Goal: Task Accomplishment & Management: Complete application form

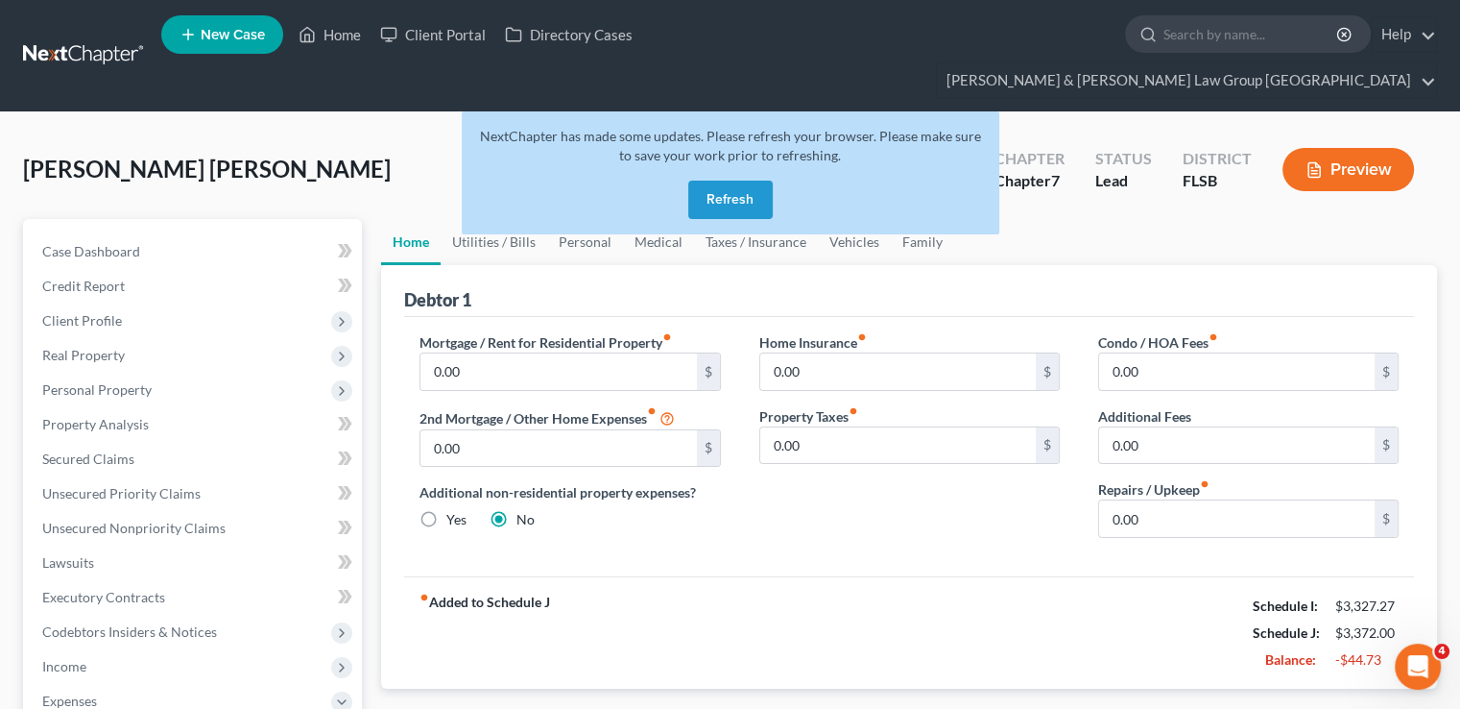
click at [69, 14] on nav "Home New Case Client Portal Directory Cases Dsouza & Walton Law Group PA johnso…" at bounding box center [730, 55] width 1460 height 111
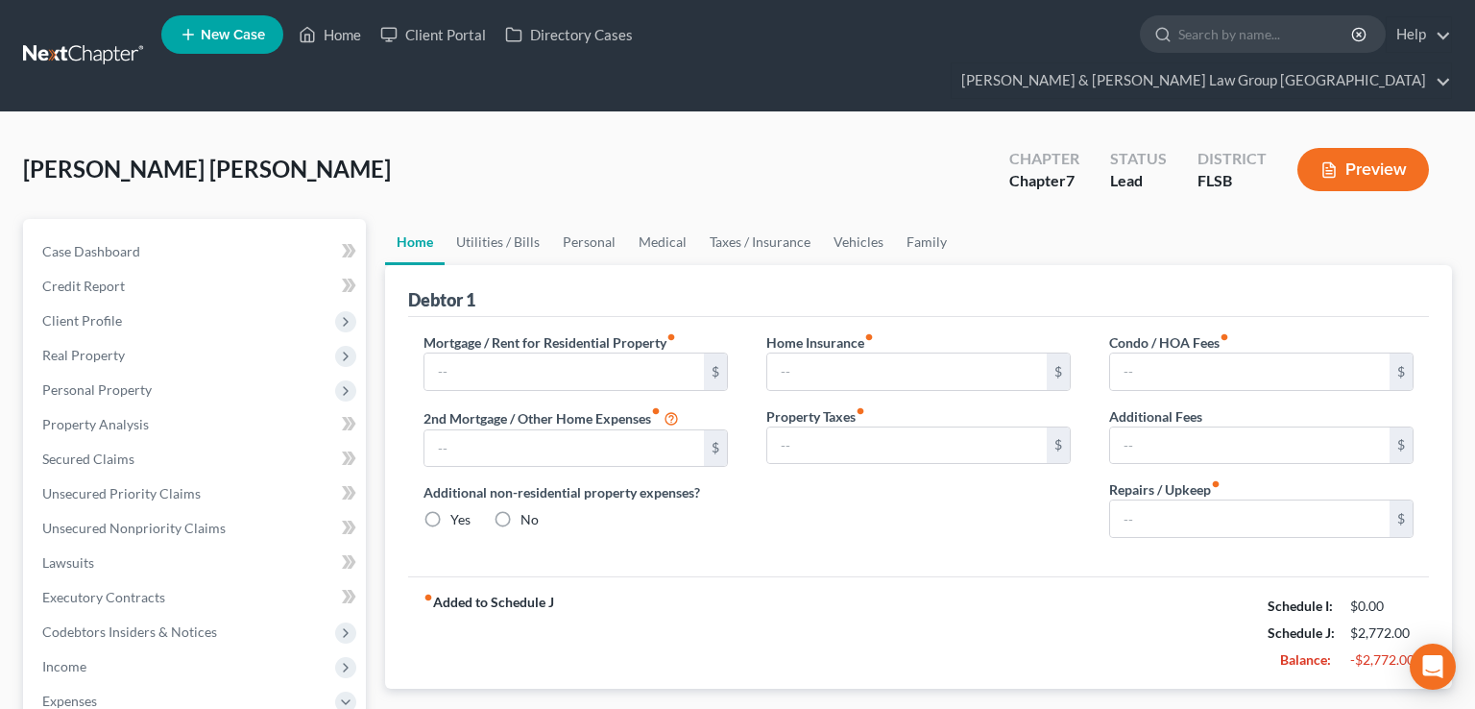
type input "0.00"
radio input "true"
type input "0.00"
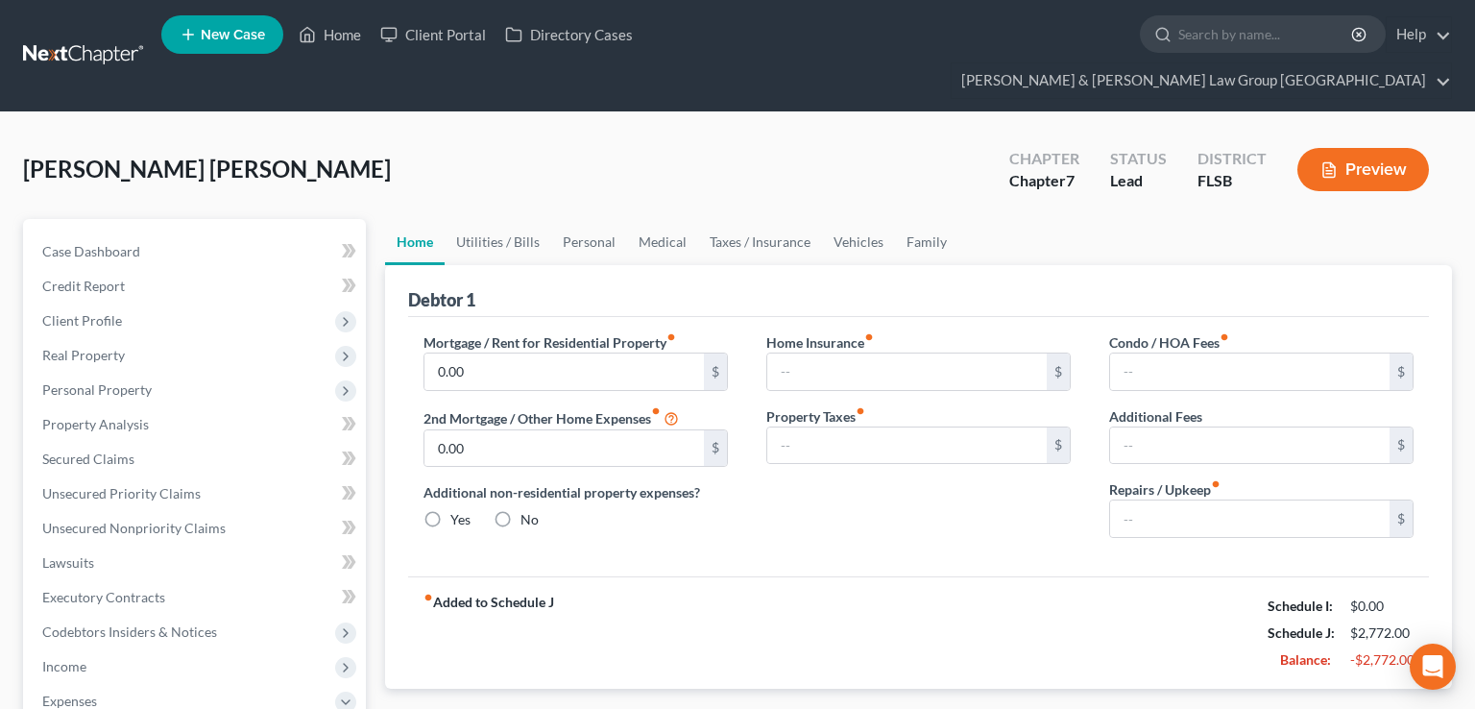
type input "0.00"
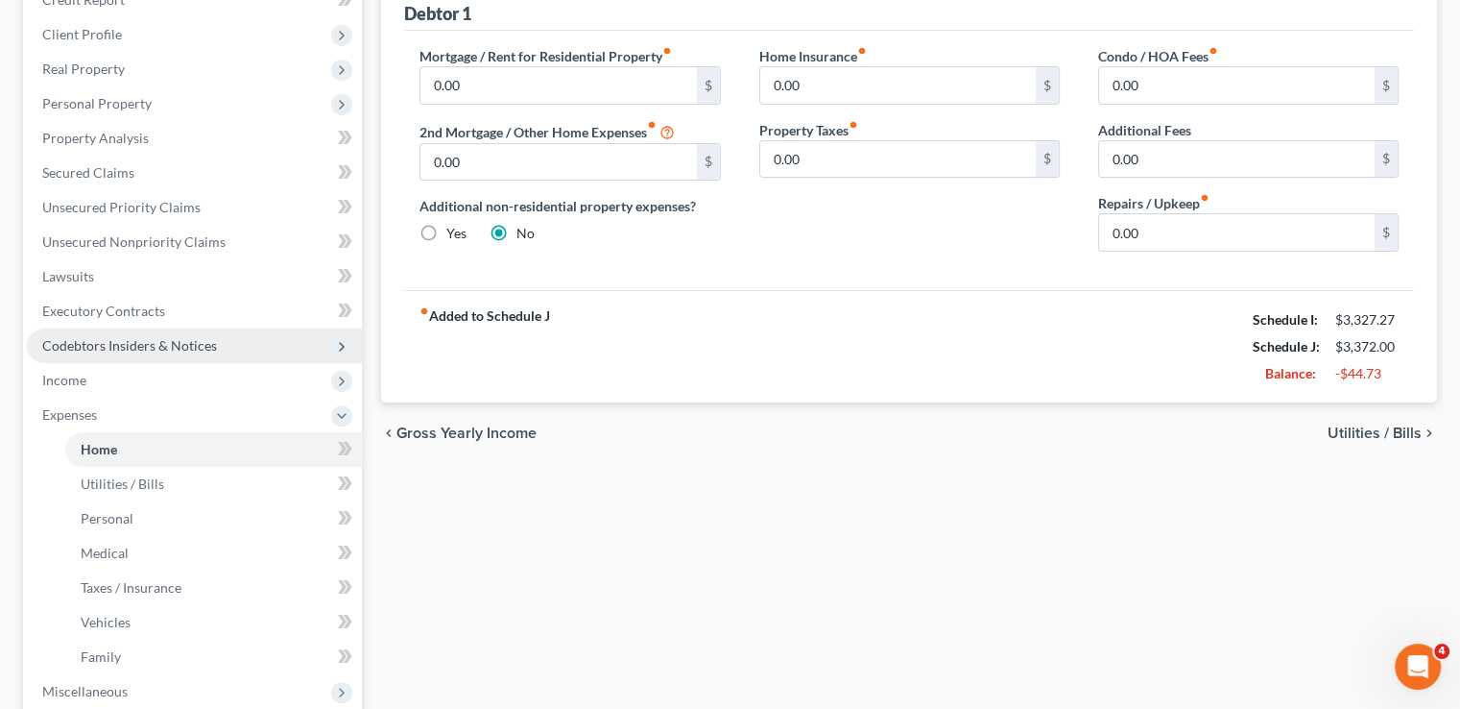
scroll to position [288, 0]
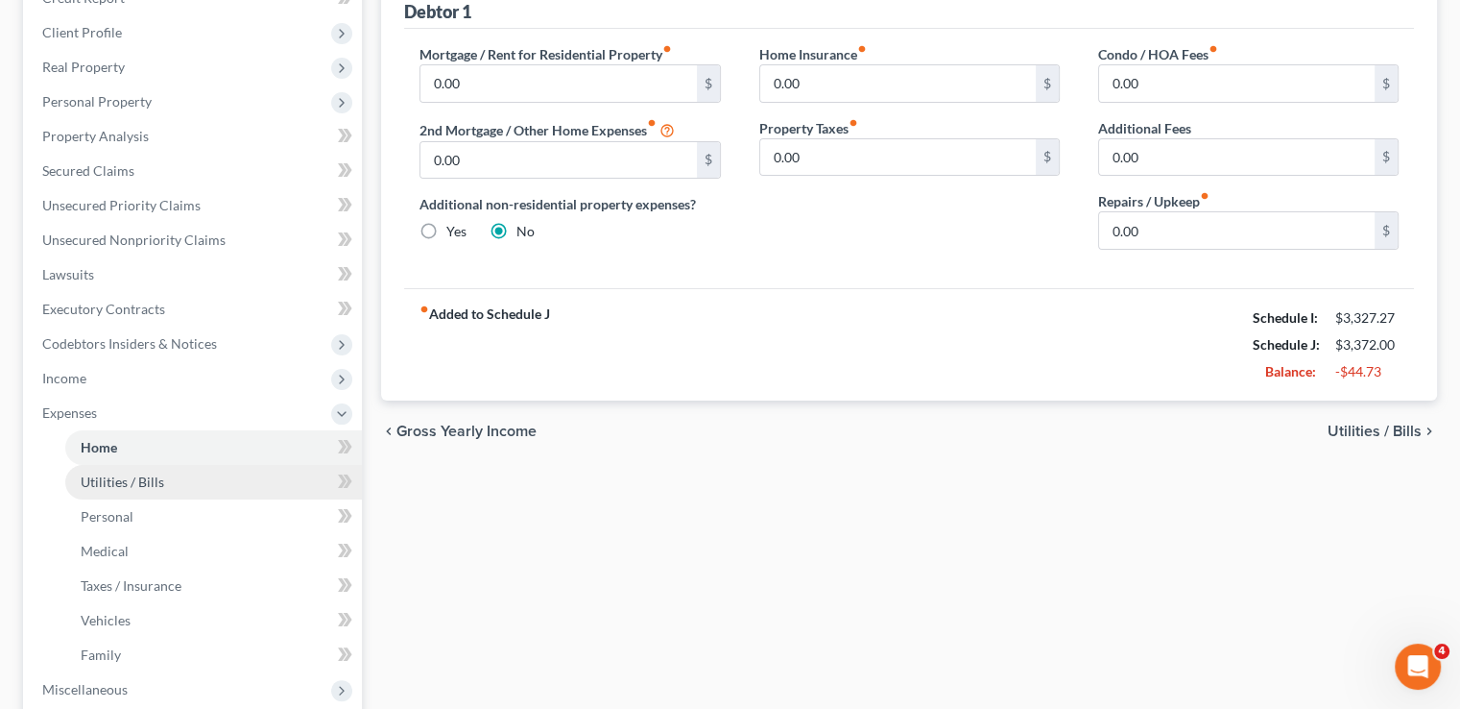
click at [158, 473] on span "Utilities / Bills" at bounding box center [123, 481] width 84 height 16
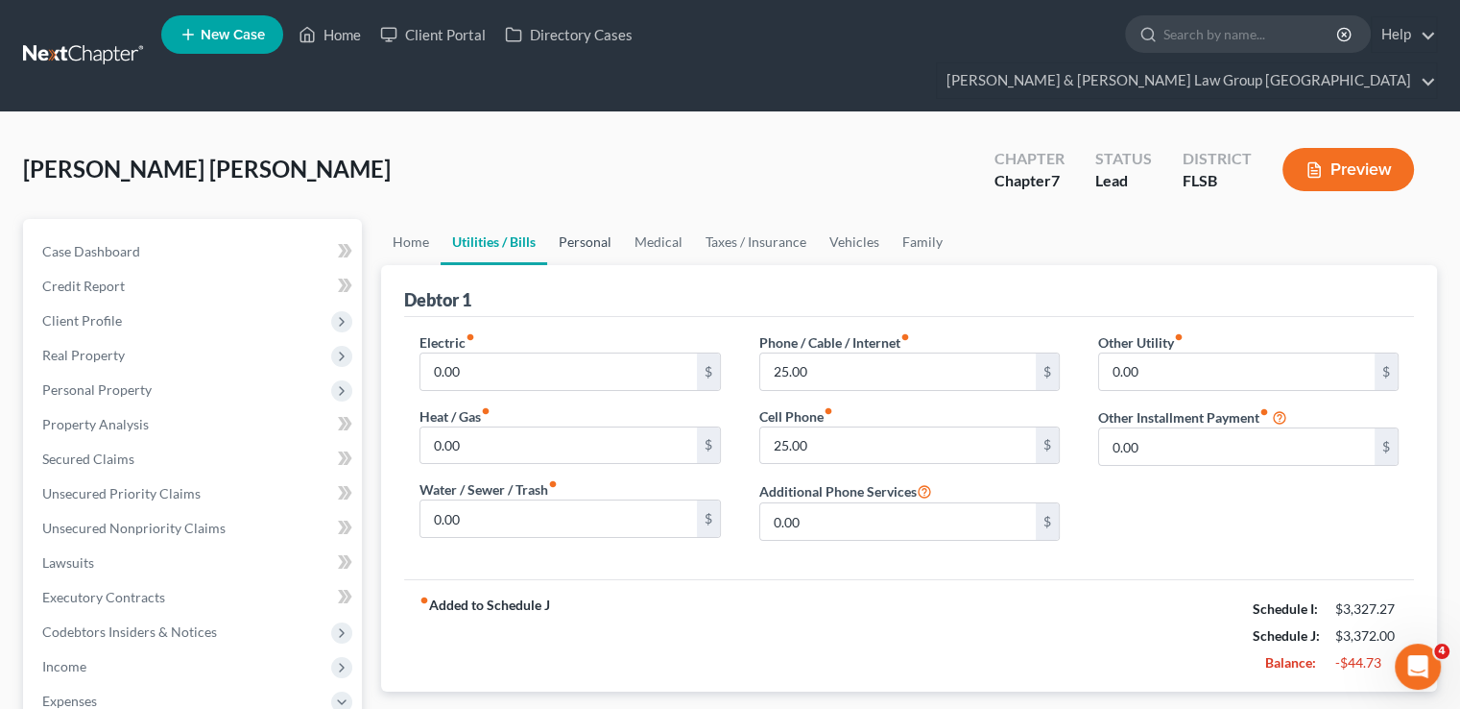
click at [576, 219] on link "Personal" at bounding box center [585, 242] width 76 height 46
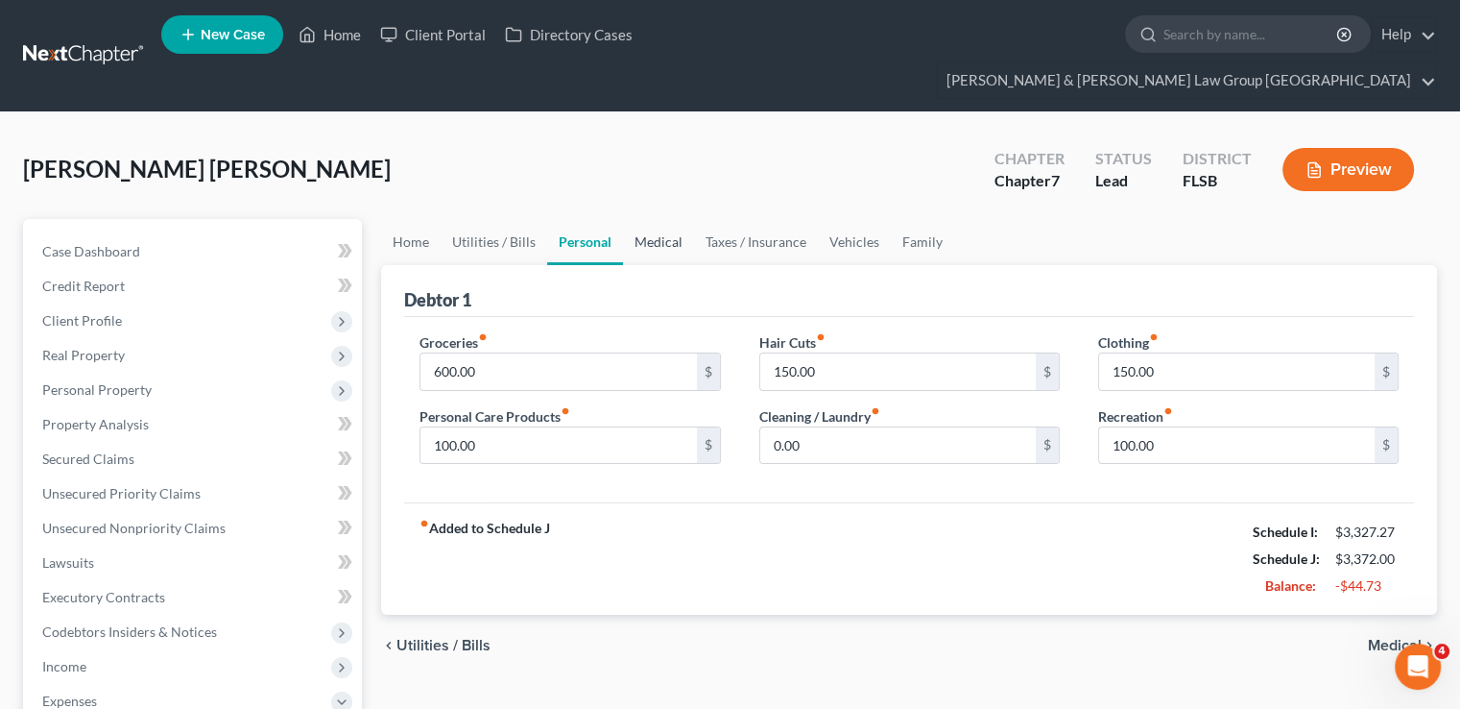
click at [672, 219] on link "Medical" at bounding box center [658, 242] width 71 height 46
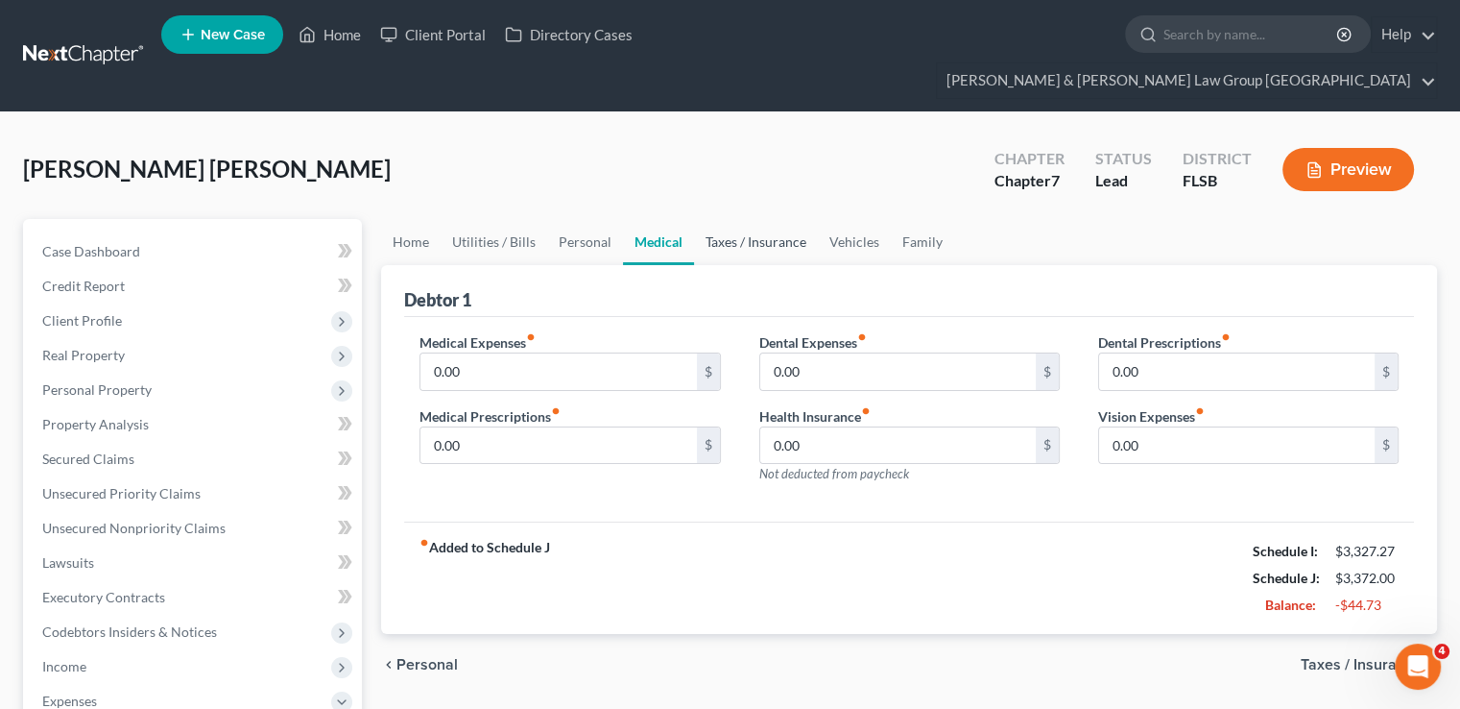
click at [773, 219] on link "Taxes / Insurance" at bounding box center [756, 242] width 124 height 46
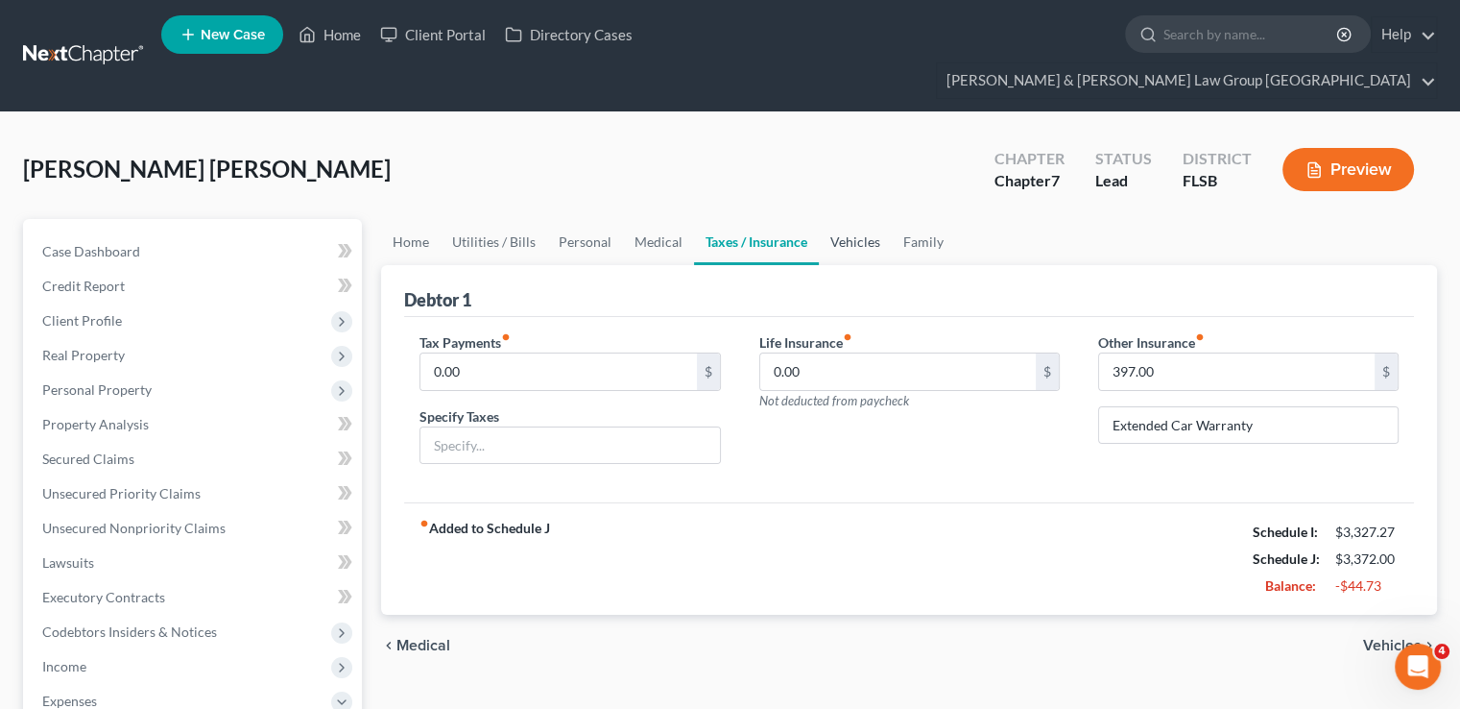
click at [825, 219] on link "Vehicles" at bounding box center [855, 242] width 73 height 46
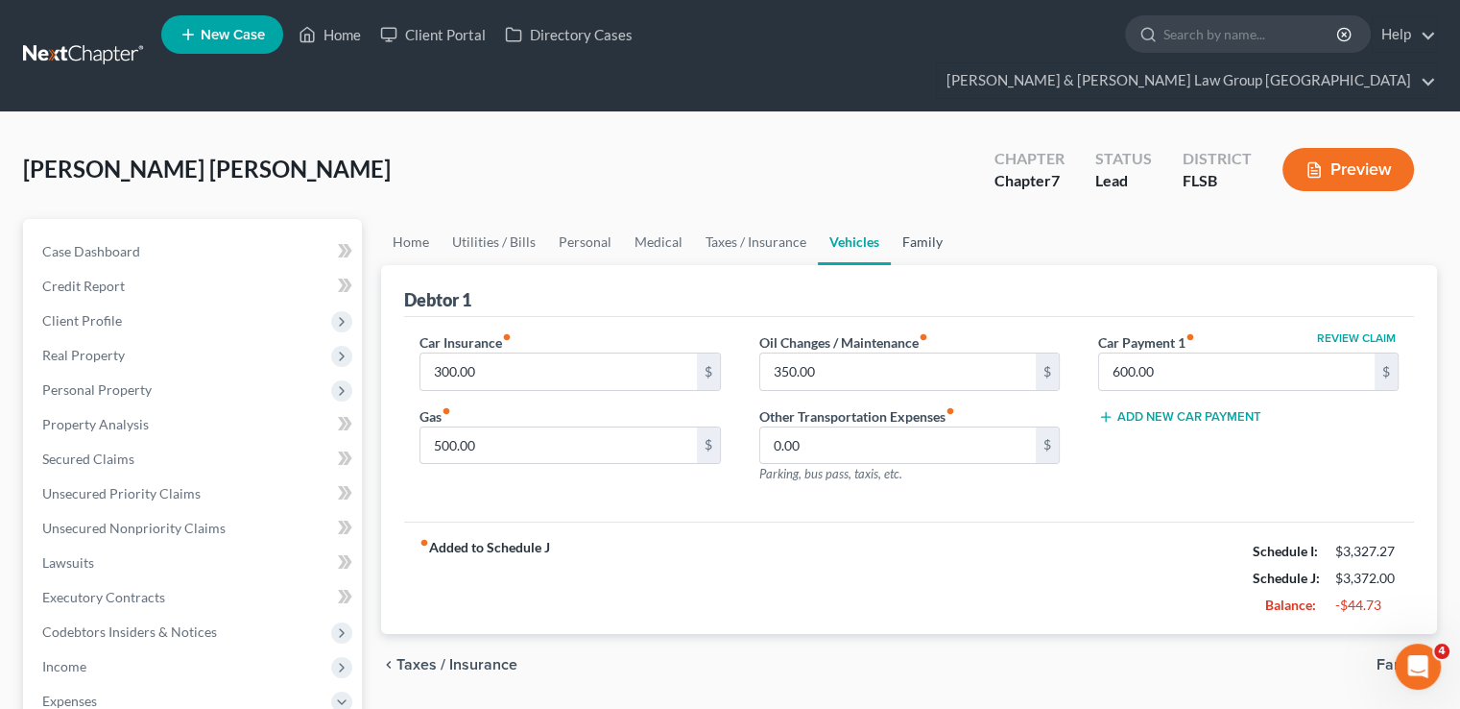
click at [913, 219] on link "Family" at bounding box center [922, 242] width 63 height 46
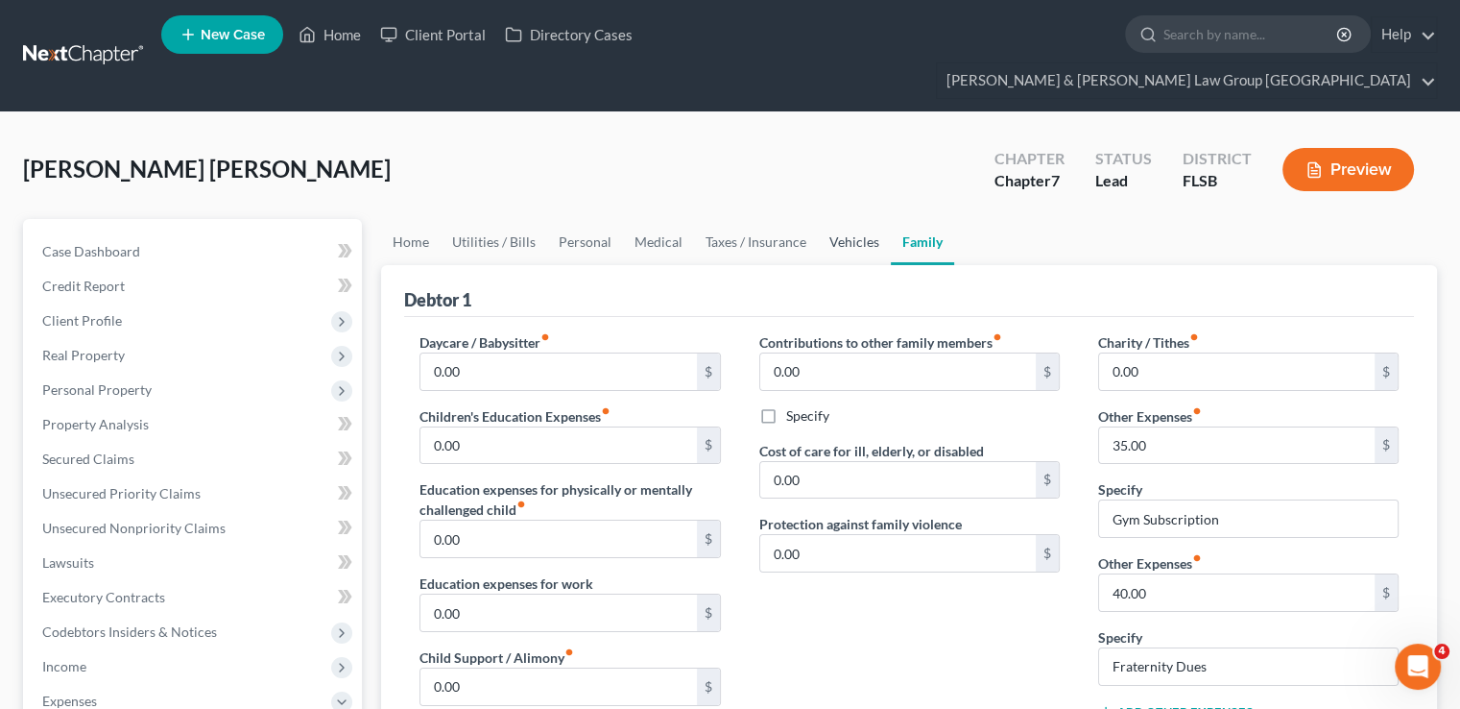
click at [824, 219] on link "Vehicles" at bounding box center [854, 242] width 73 height 46
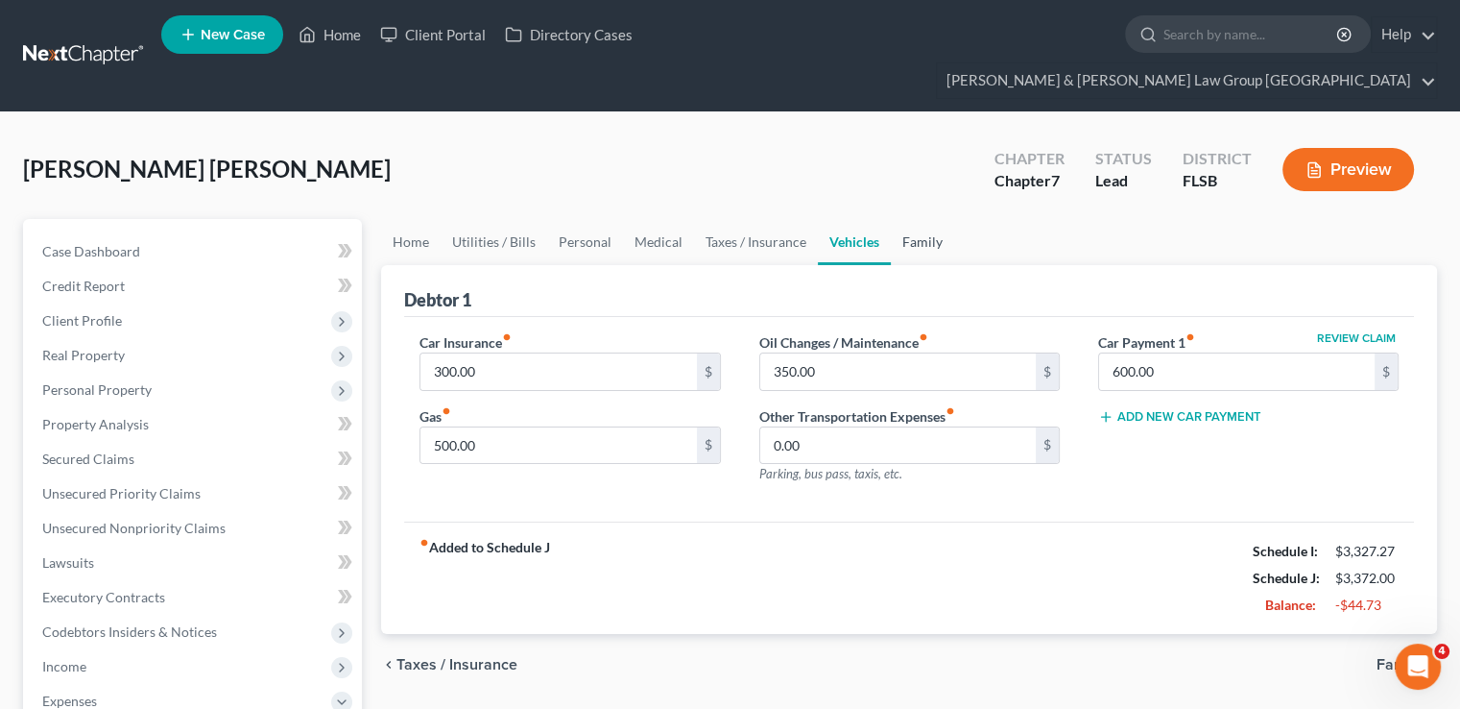
click at [928, 220] on link "Family" at bounding box center [922, 242] width 63 height 46
